Goal: Information Seeking & Learning: Learn about a topic

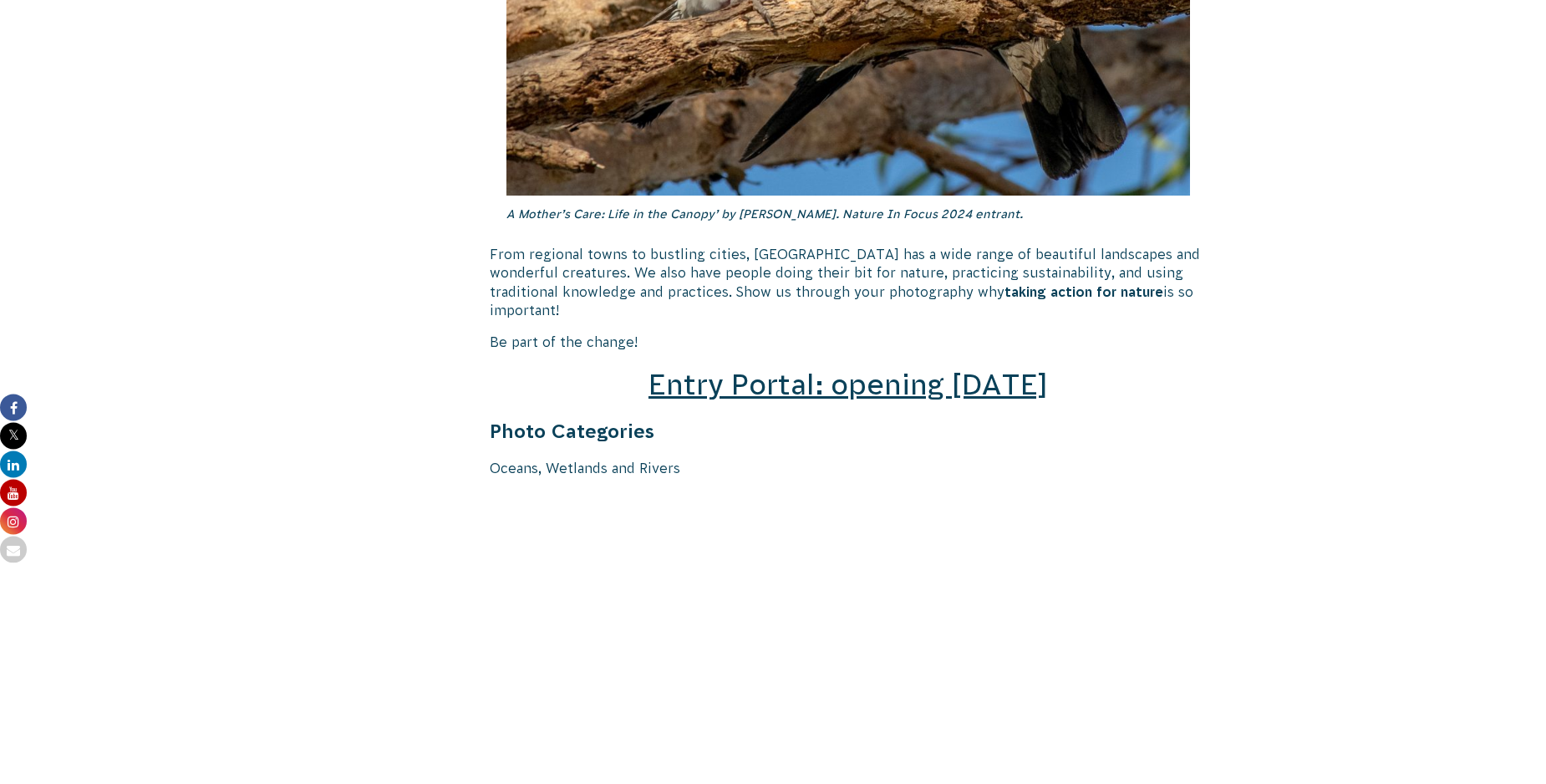
scroll to position [2219, 0]
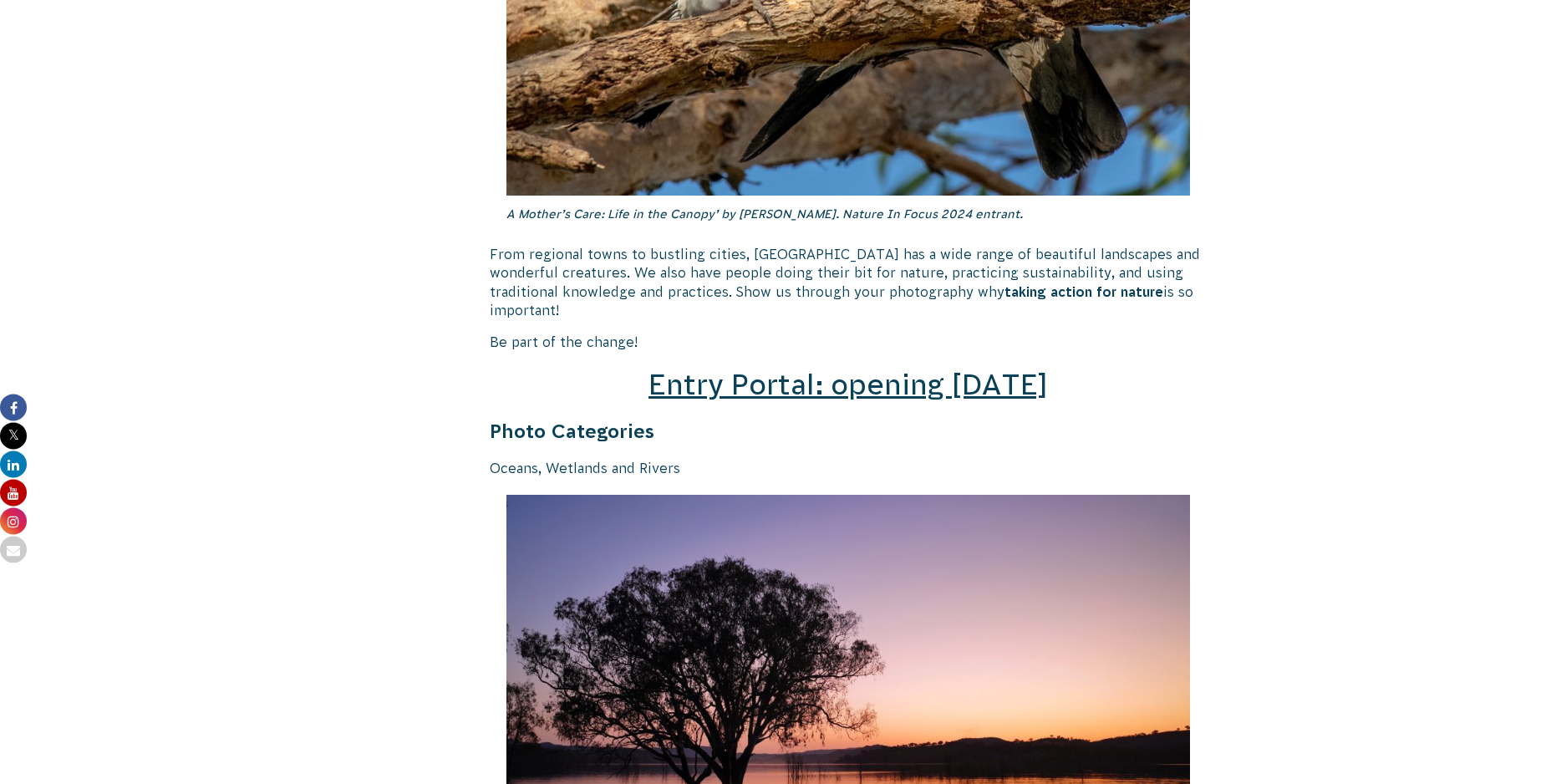
click at [944, 371] on span "Entry Portal: opening [DATE]" at bounding box center [848, 384] width 399 height 31
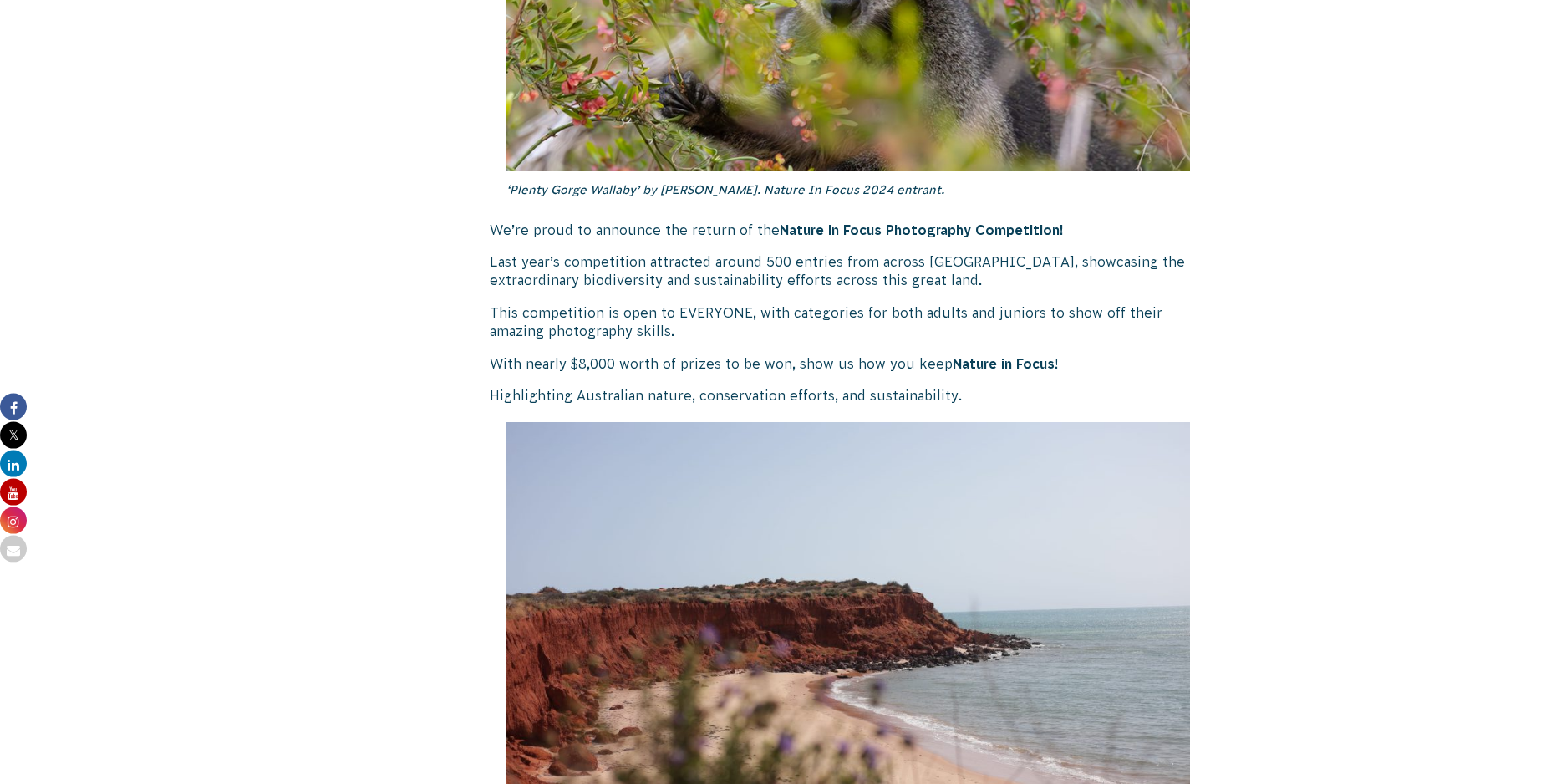
scroll to position [768, 0]
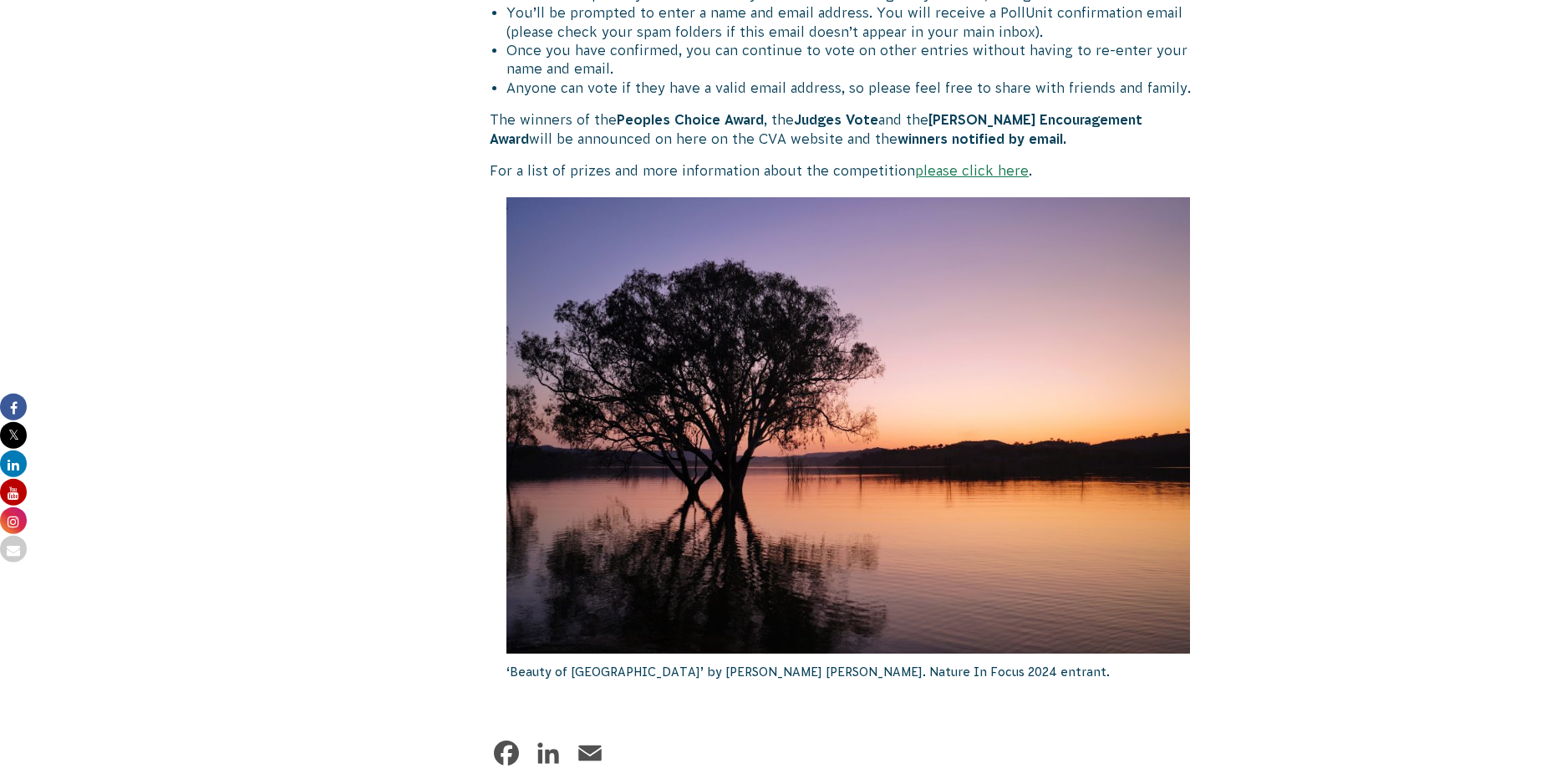
scroll to position [907, 0]
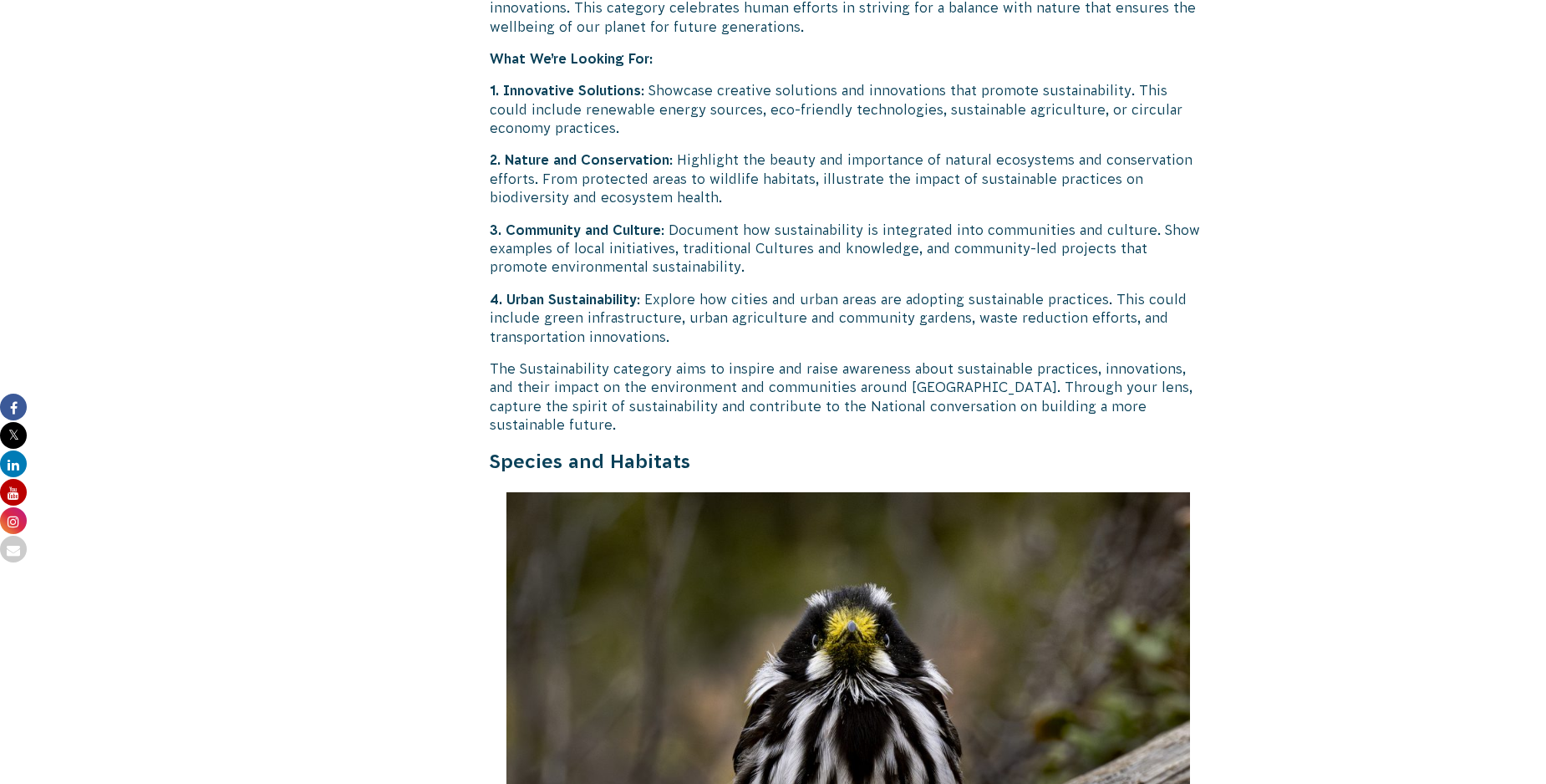
scroll to position [3619, 0]
